Goal: Transaction & Acquisition: Purchase product/service

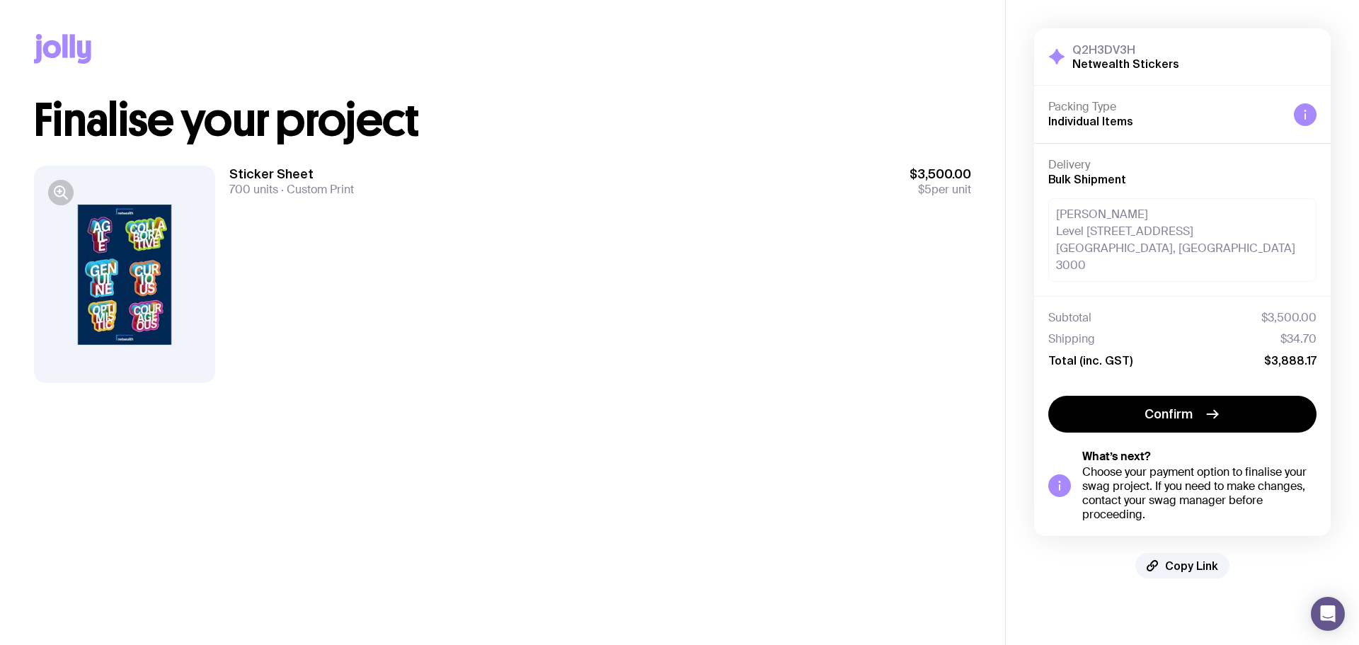
click at [1084, 206] on div "[PERSON_NAME] [STREET_ADDRESS]" at bounding box center [1182, 240] width 268 height 84
click at [1108, 241] on div "[PERSON_NAME] [STREET_ADDRESS]" at bounding box center [1182, 240] width 268 height 84
click at [1195, 398] on button "Confirm" at bounding box center [1182, 414] width 268 height 37
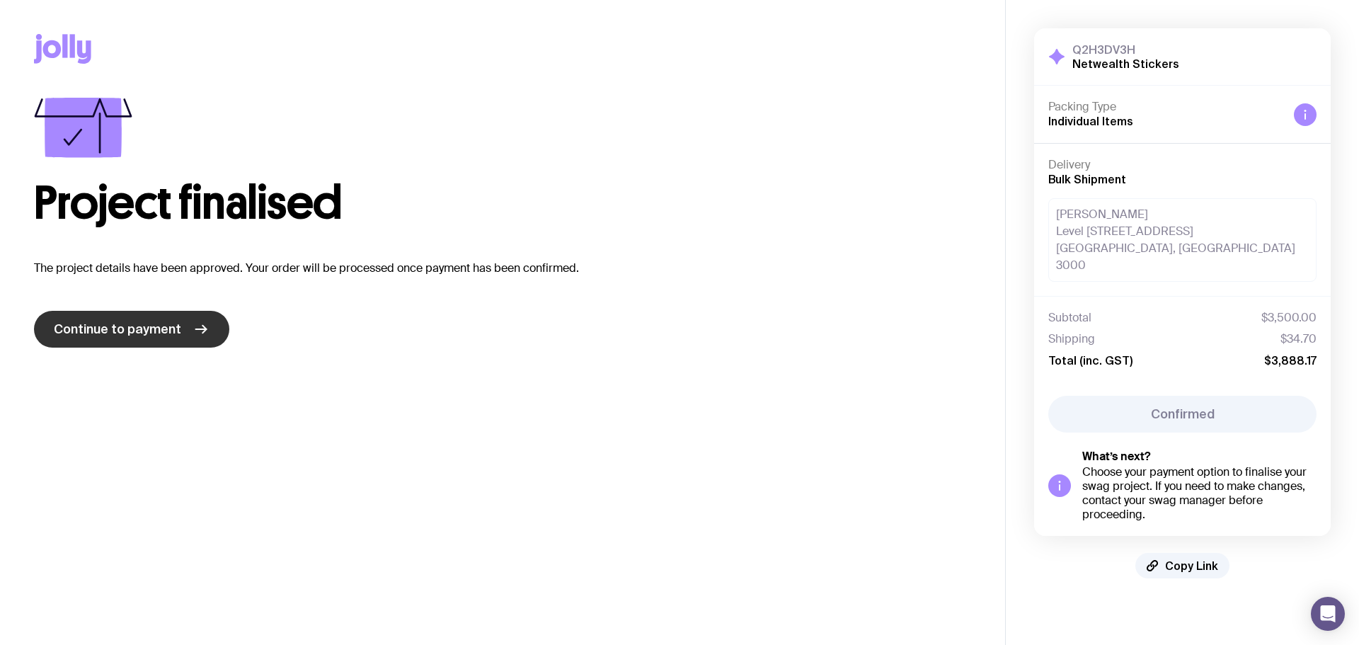
click at [128, 331] on span "Continue to payment" at bounding box center [117, 329] width 127 height 17
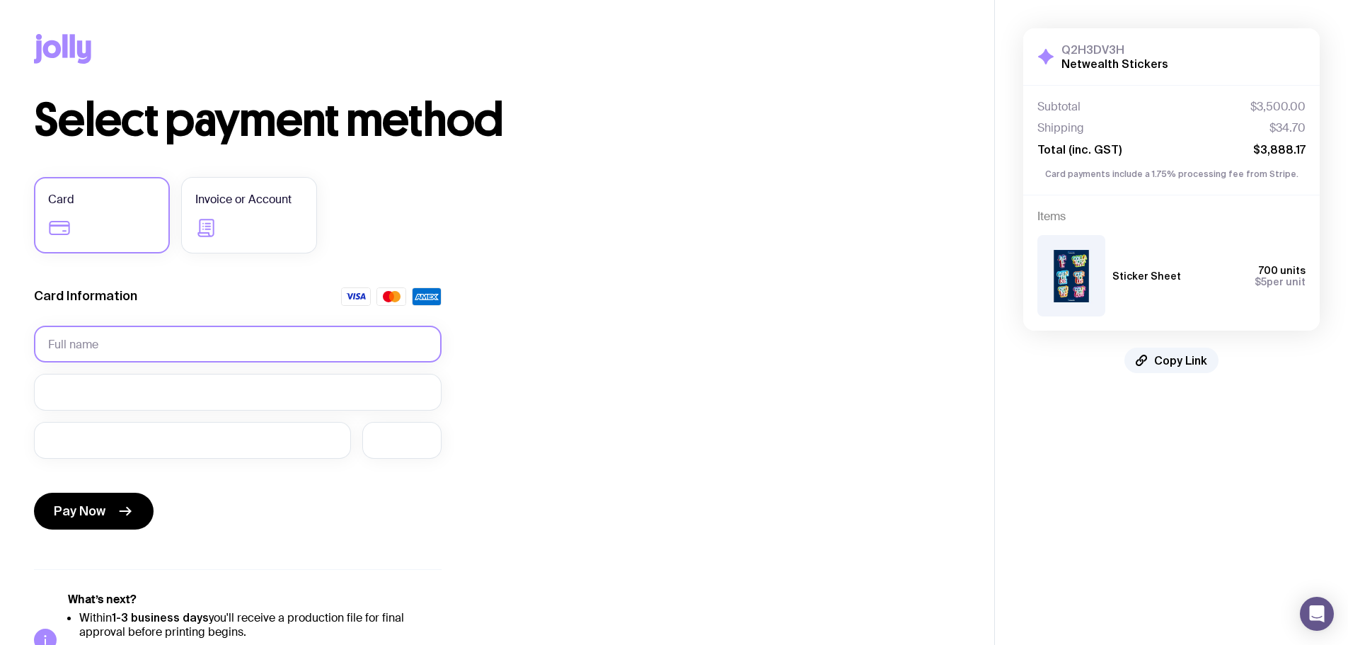
click at [163, 333] on input "text" at bounding box center [238, 344] width 408 height 37
click at [159, 352] on input "text" at bounding box center [238, 344] width 408 height 37
type input "[PERSON_NAME]"
click at [252, 201] on span "Invoice or Account" at bounding box center [243, 199] width 96 height 17
click at [0, 0] on input "Invoice or Account" at bounding box center [0, 0] width 0 height 0
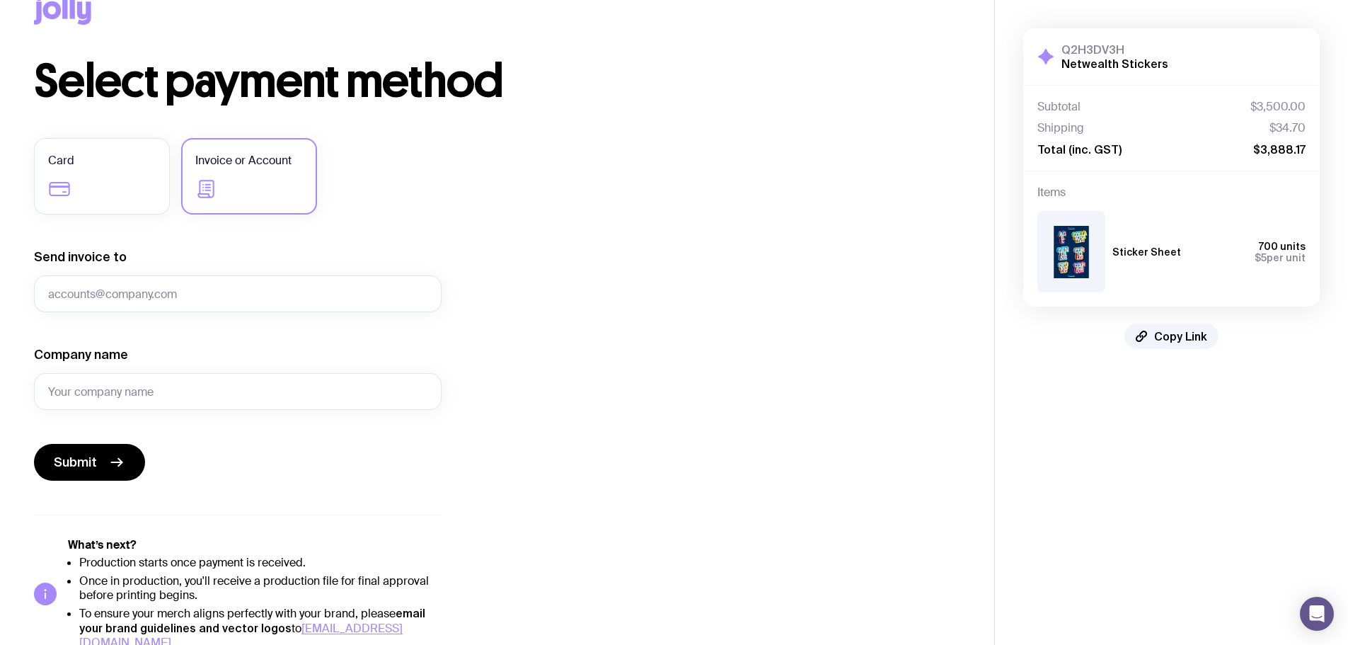
scroll to position [58, 0]
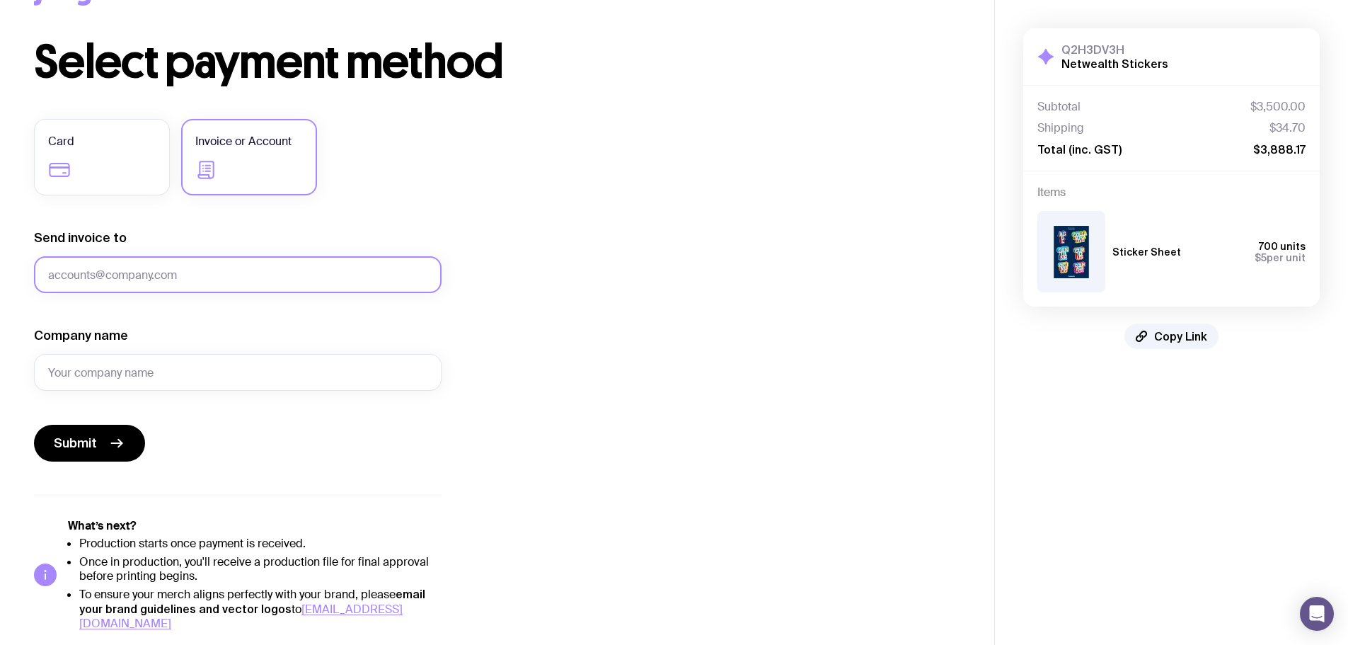
click at [161, 285] on input "Send invoice to" at bounding box center [238, 274] width 408 height 37
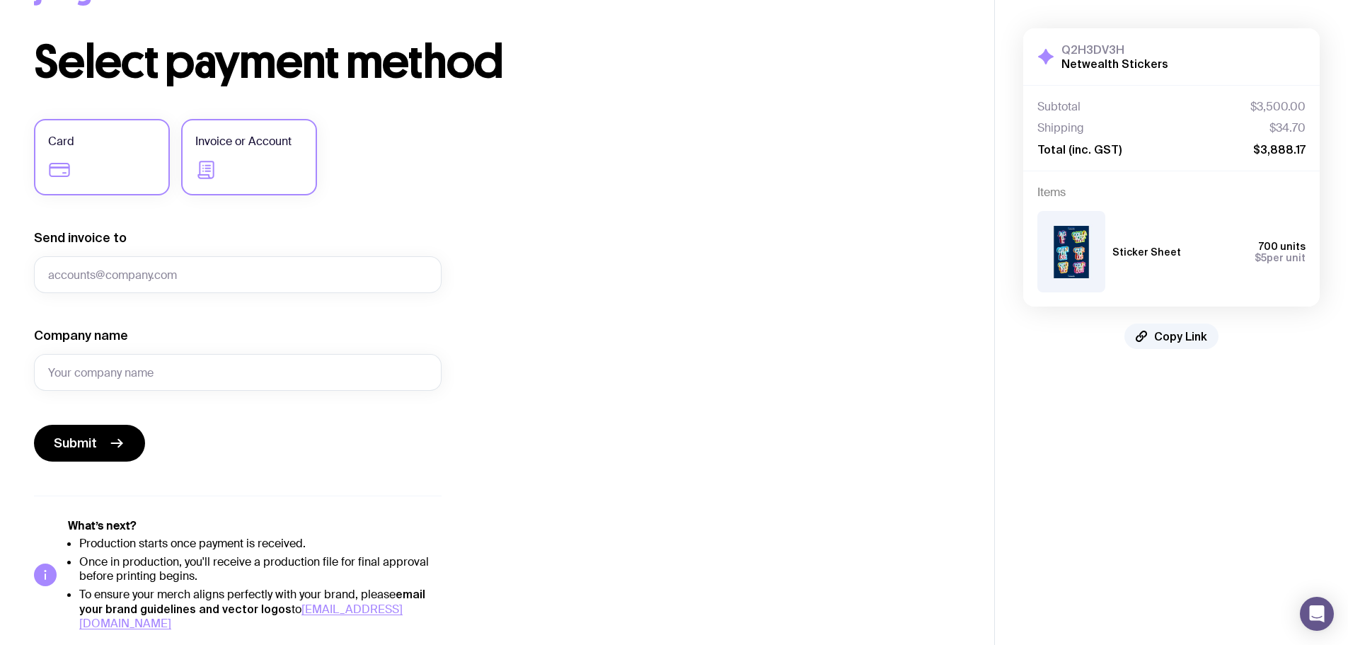
click at [91, 160] on label "Card" at bounding box center [102, 157] width 136 height 76
click at [0, 0] on input "Card" at bounding box center [0, 0] width 0 height 0
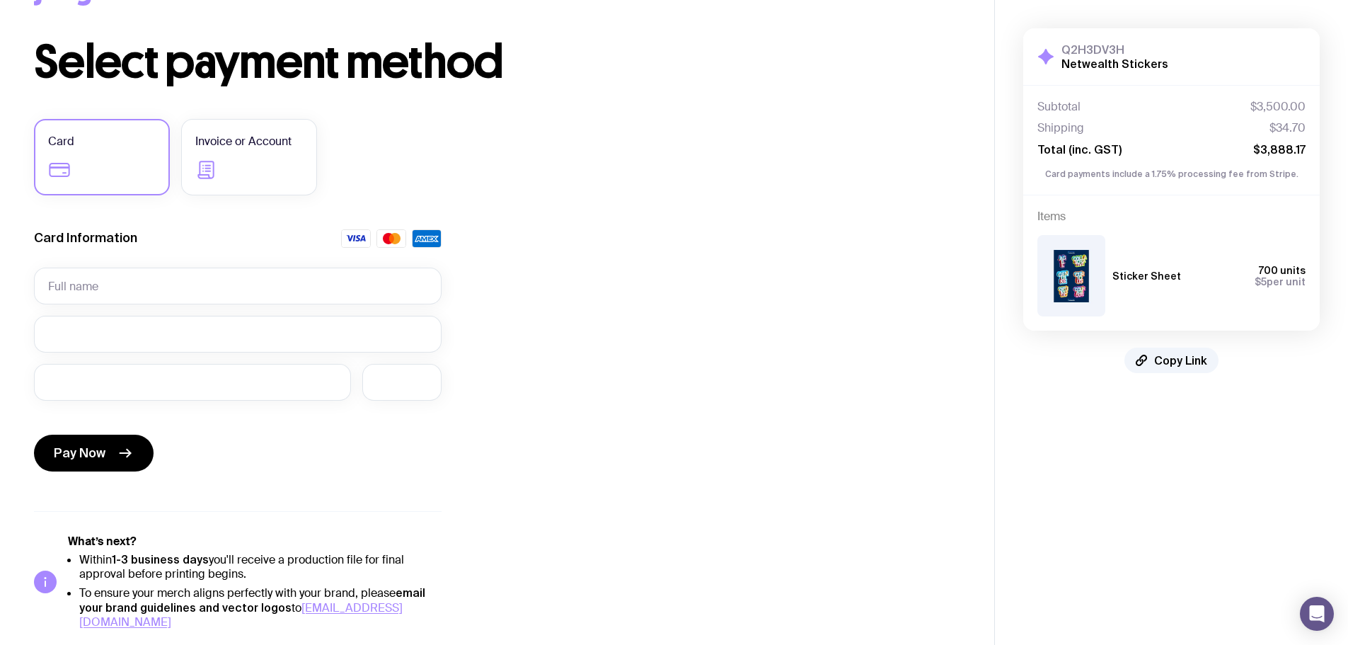
scroll to position [0, 0]
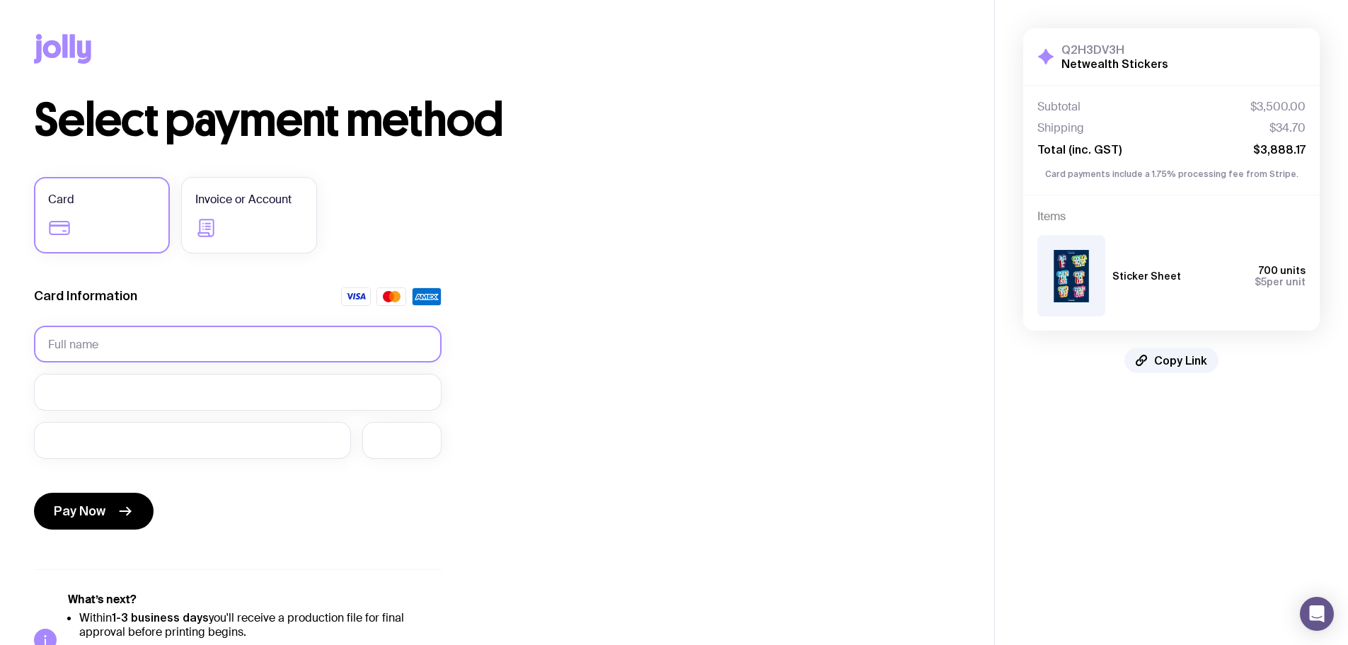
click at [113, 343] on input "text" at bounding box center [238, 344] width 408 height 37
type input "[PERSON_NAME]"
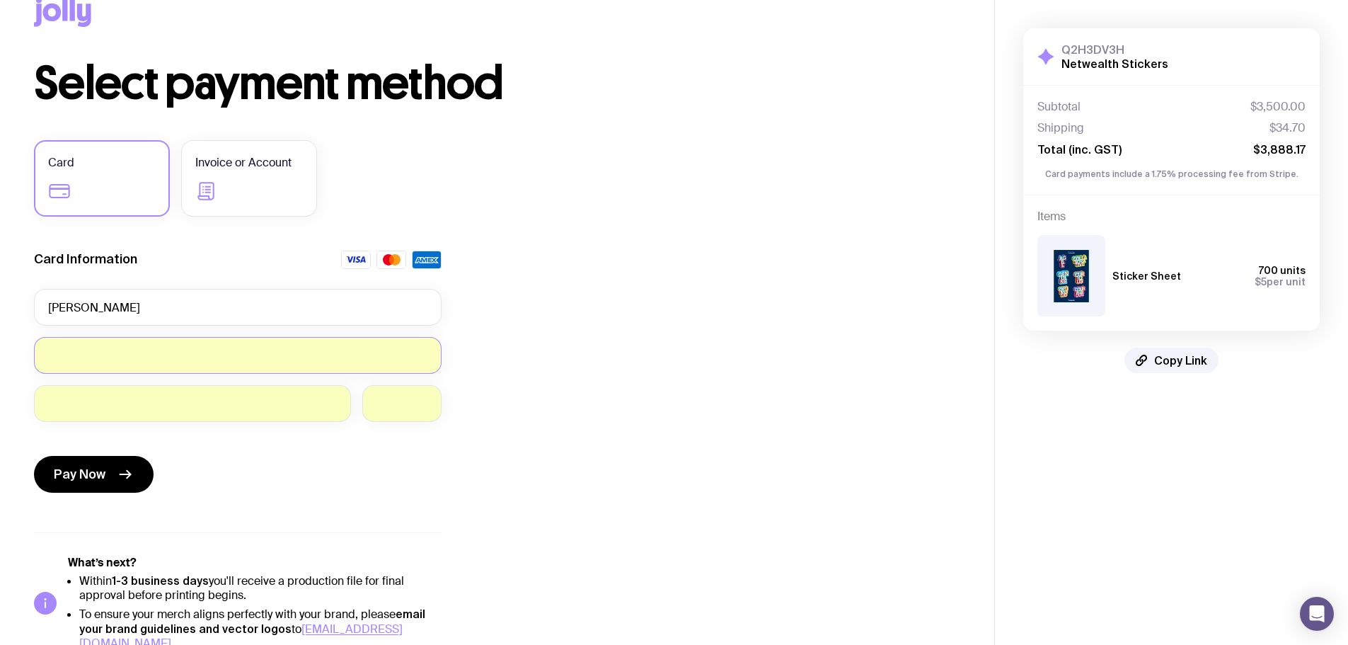
scroll to position [57, 0]
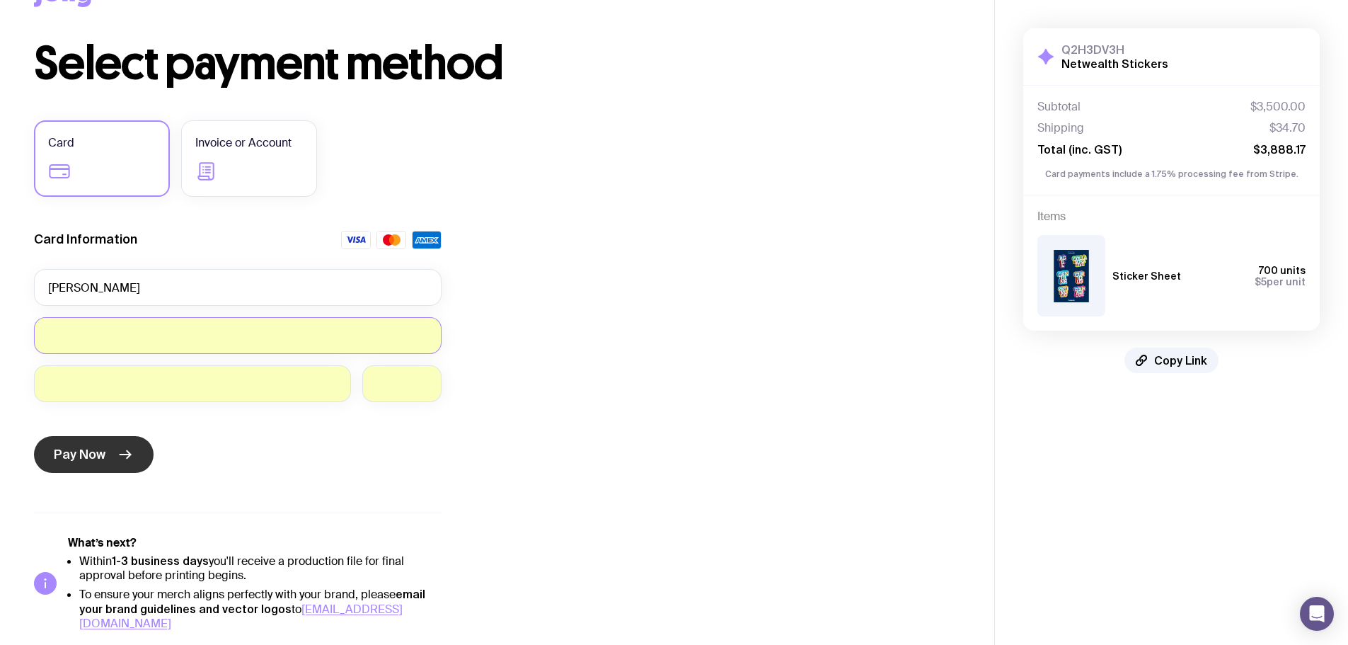
click at [92, 459] on span "Pay Now" at bounding box center [80, 454] width 52 height 17
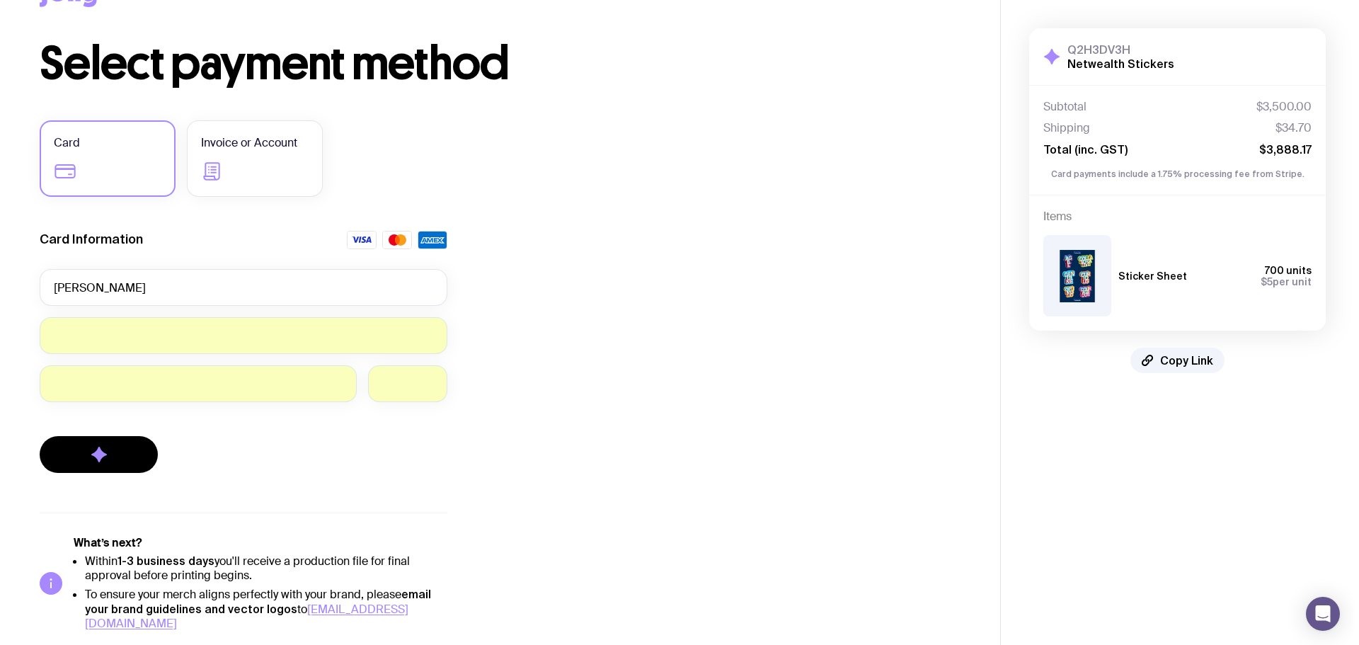
scroll to position [0, 0]
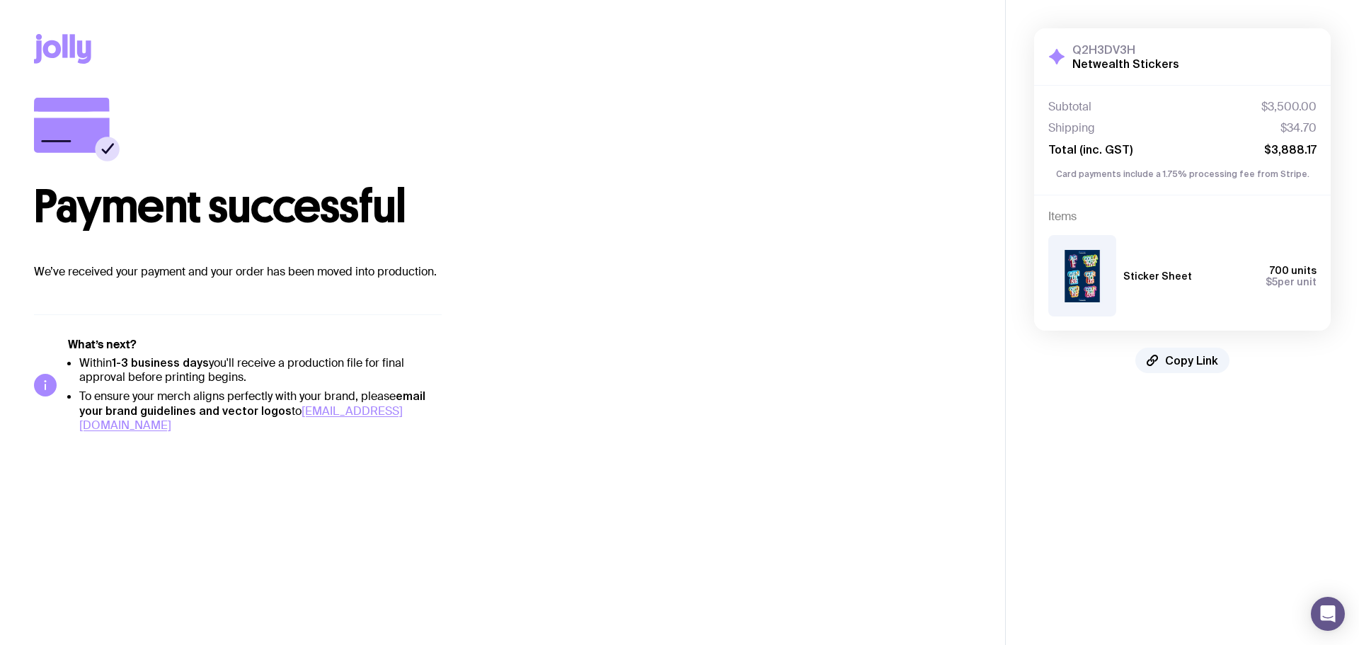
drag, startPoint x: 163, startPoint y: 370, endPoint x: 185, endPoint y: 374, distance: 22.3
click at [183, 374] on li "Within 1-3 business days you'll receive a production file for final approval be…" at bounding box center [260, 369] width 362 height 29
click at [186, 375] on li "Within 1-3 business days you'll receive a production file for final approval be…" at bounding box center [260, 369] width 362 height 29
drag, startPoint x: 188, startPoint y: 368, endPoint x: 205, endPoint y: 384, distance: 23.0
click at [205, 384] on li "Within 1-3 business days you'll receive a production file for final approval be…" at bounding box center [260, 369] width 362 height 29
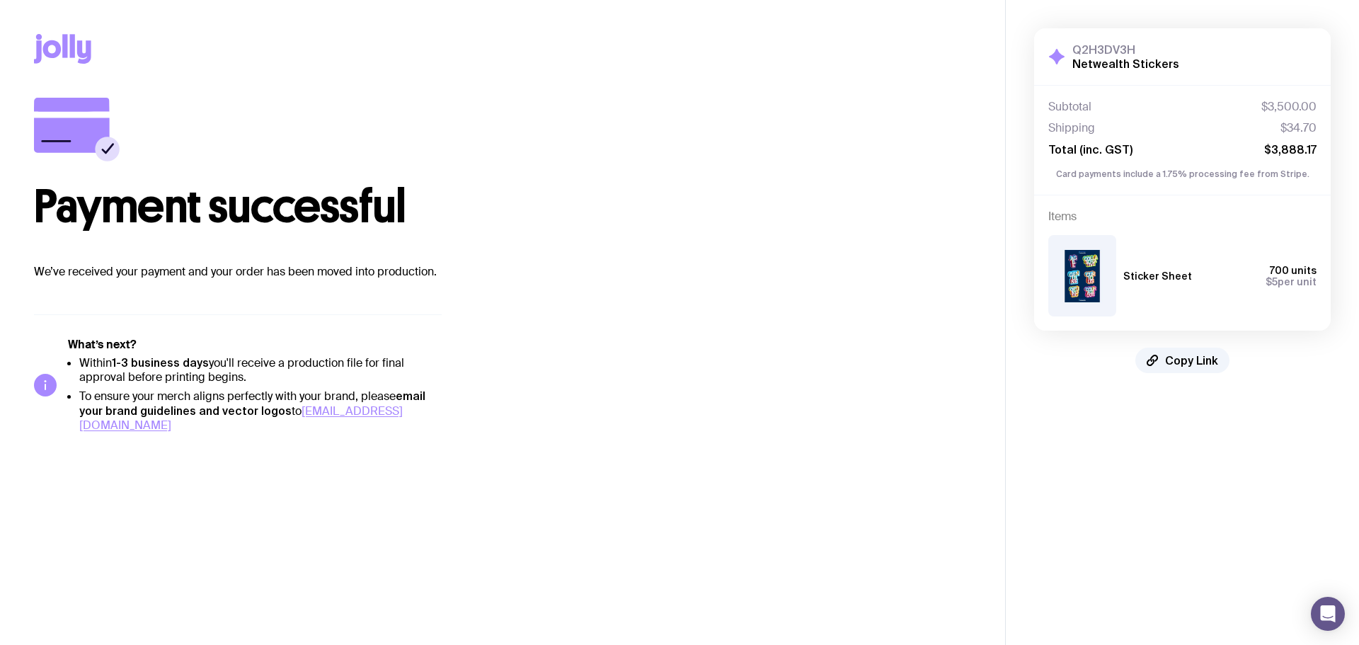
click at [206, 384] on li "Within 1-3 business days you'll receive a production file for final approval be…" at bounding box center [260, 369] width 362 height 29
